Goal: Transaction & Acquisition: Download file/media

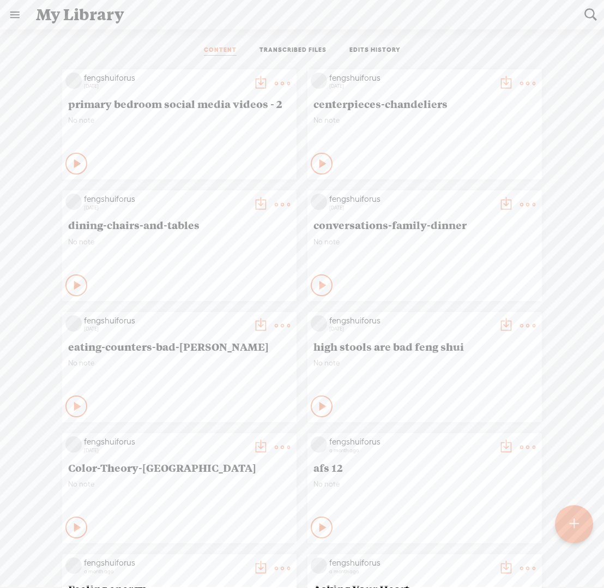
click at [588, 17] on t at bounding box center [591, 15] width 14 height 14
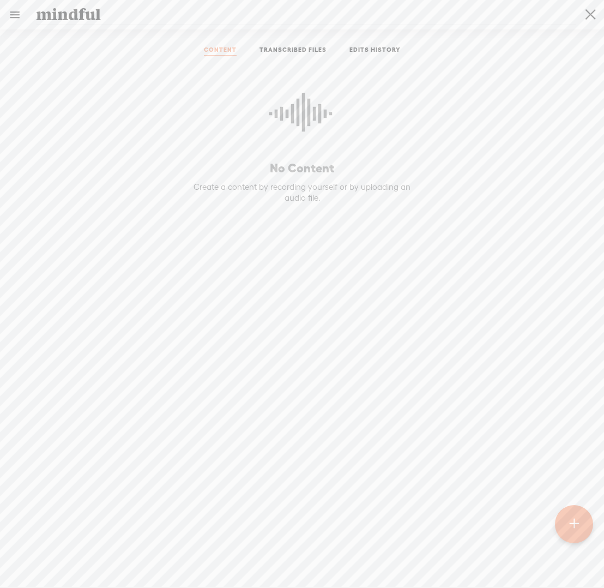
type input "mindful"
click at [587, 16] on t at bounding box center [591, 15] width 10 height 28
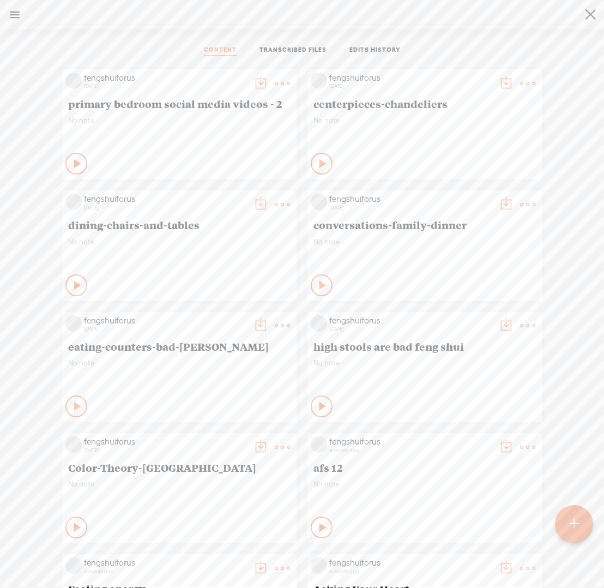
click at [500, 17] on input "search" at bounding box center [306, 14] width 541 height 20
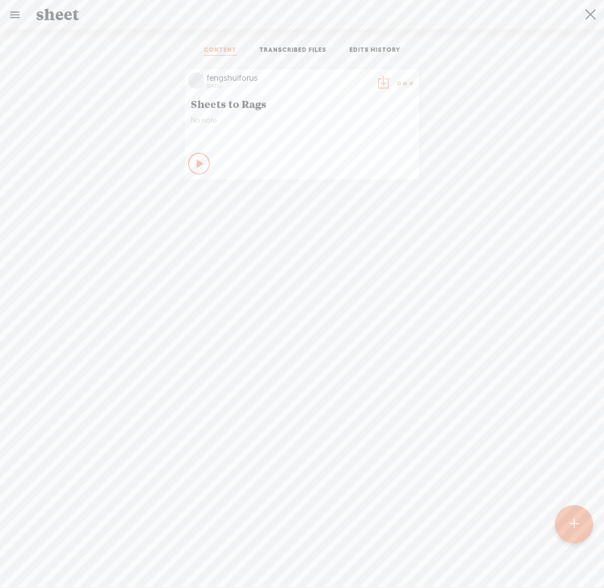
type input "sheet"
click at [221, 105] on span "Sheets to Rags" at bounding box center [302, 103] width 223 height 13
click at [275, 117] on span "No note" at bounding box center [302, 120] width 223 height 9
click at [274, 117] on span "No note" at bounding box center [302, 120] width 223 height 9
click at [195, 162] on icon at bounding box center [200, 163] width 11 height 11
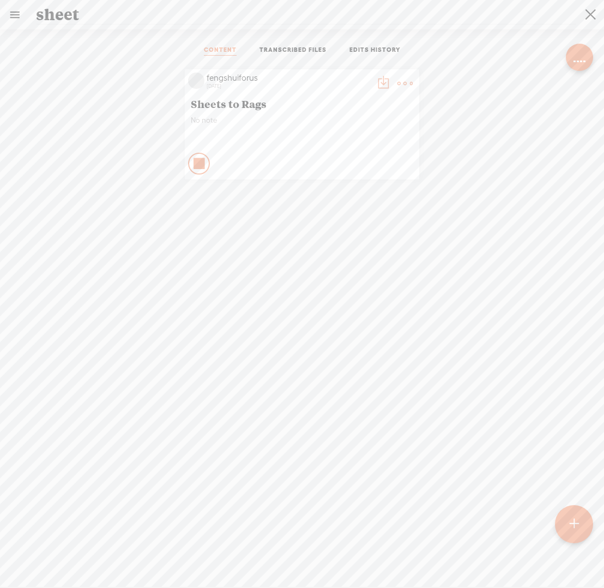
click at [376, 80] on t at bounding box center [383, 83] width 15 height 15
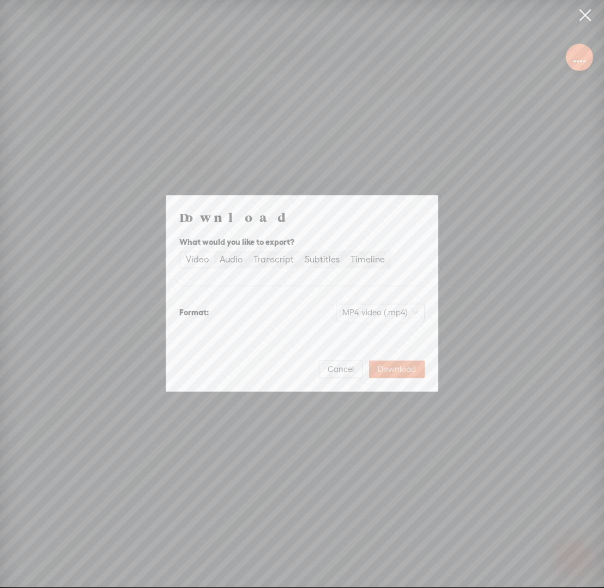
click at [242, 288] on div "Download What would you like to export? Video Audio Transcript Subtitles Timeli…" at bounding box center [301, 293] width 245 height 169
click at [388, 372] on span "Download" at bounding box center [397, 369] width 38 height 11
